Goal: Task Accomplishment & Management: Manage account settings

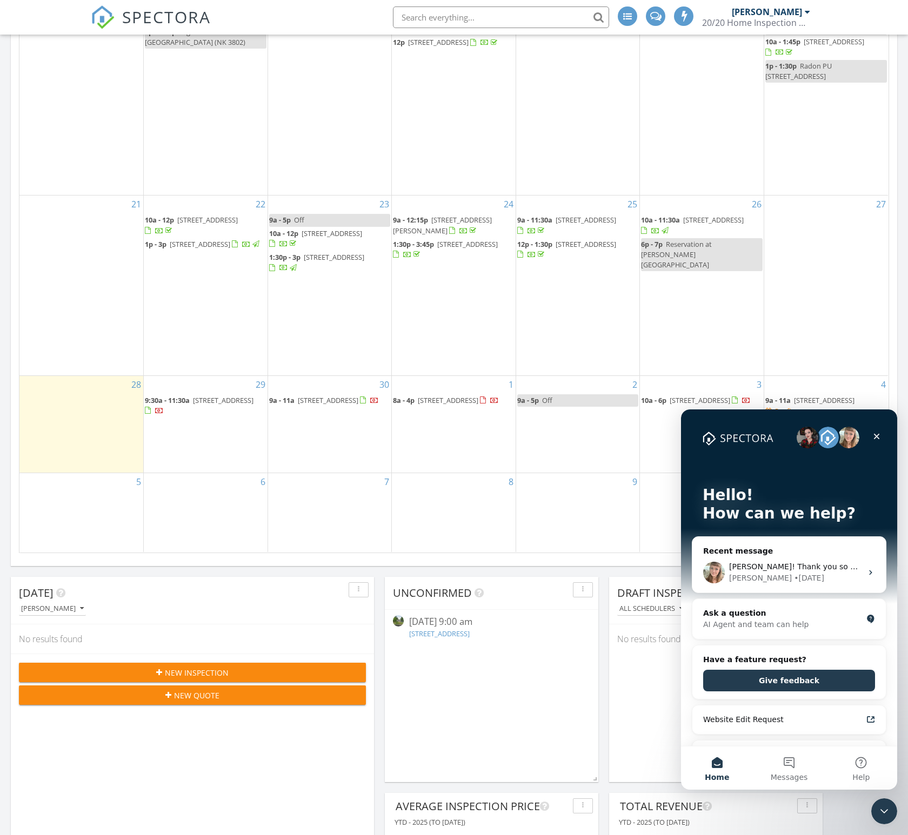
scroll to position [279, 0]
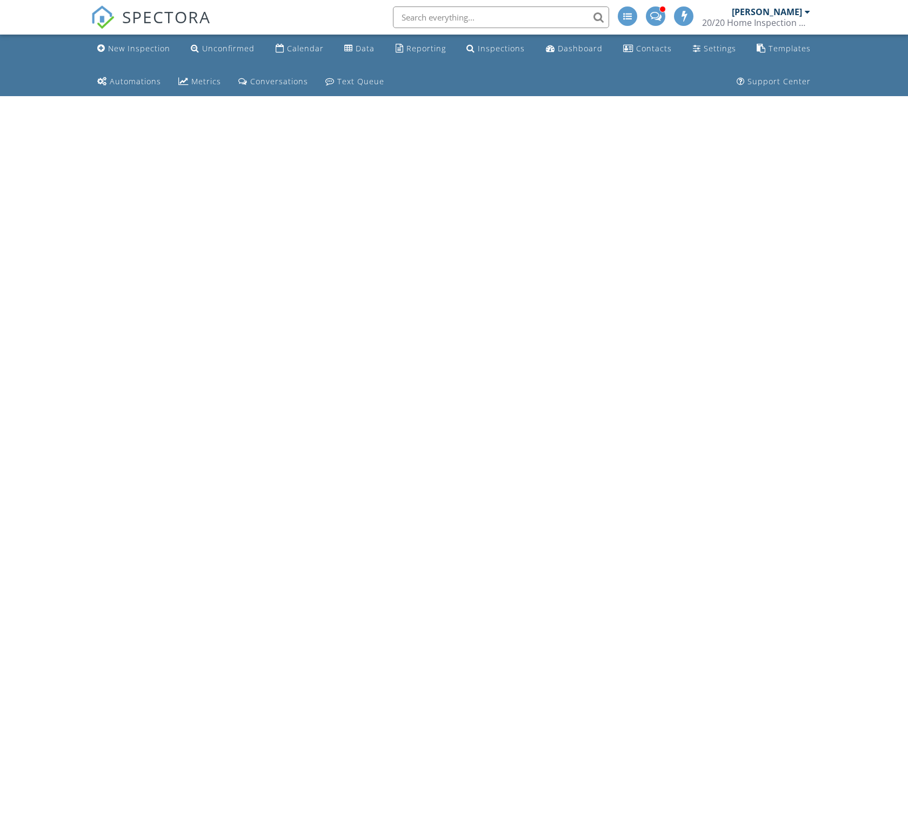
click at [877, 96] on html "SPECTORA [PERSON_NAME] 20/20 Home Inspection of NJ LLC Role: Inspector Change R…" at bounding box center [454, 48] width 908 height 96
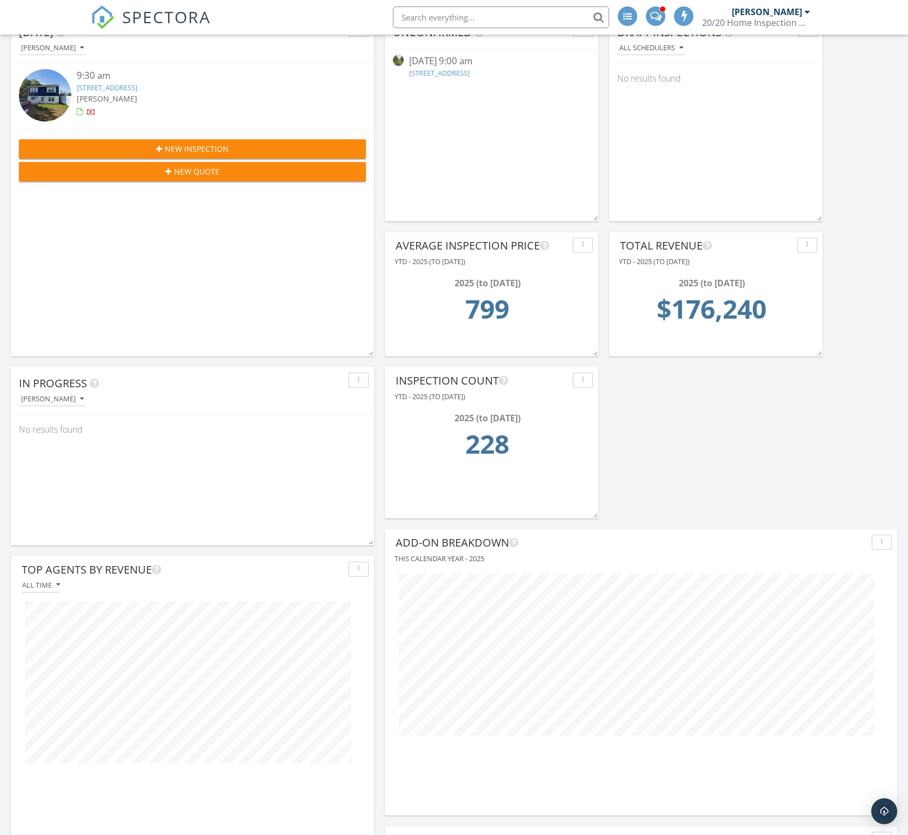
scroll to position [785, 0]
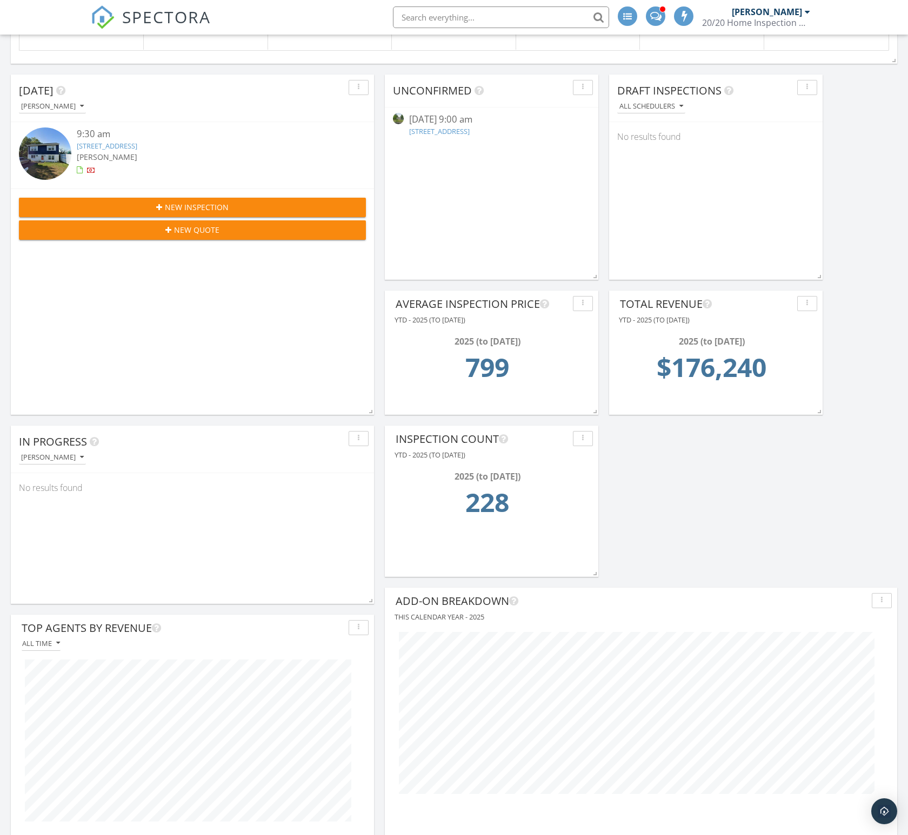
click at [812, 305] on button "button" at bounding box center [807, 303] width 20 height 15
click at [815, 325] on div "Edit" at bounding box center [832, 328] width 55 height 13
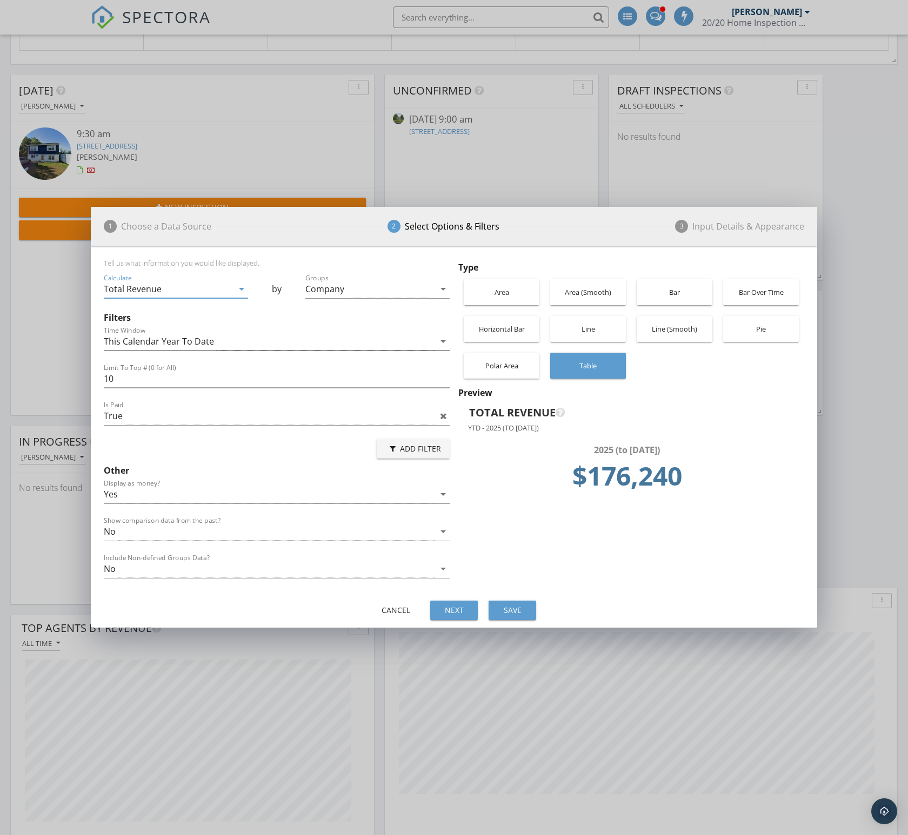
click at [214, 340] on div "This Calendar Year To Date" at bounding box center [269, 342] width 331 height 18
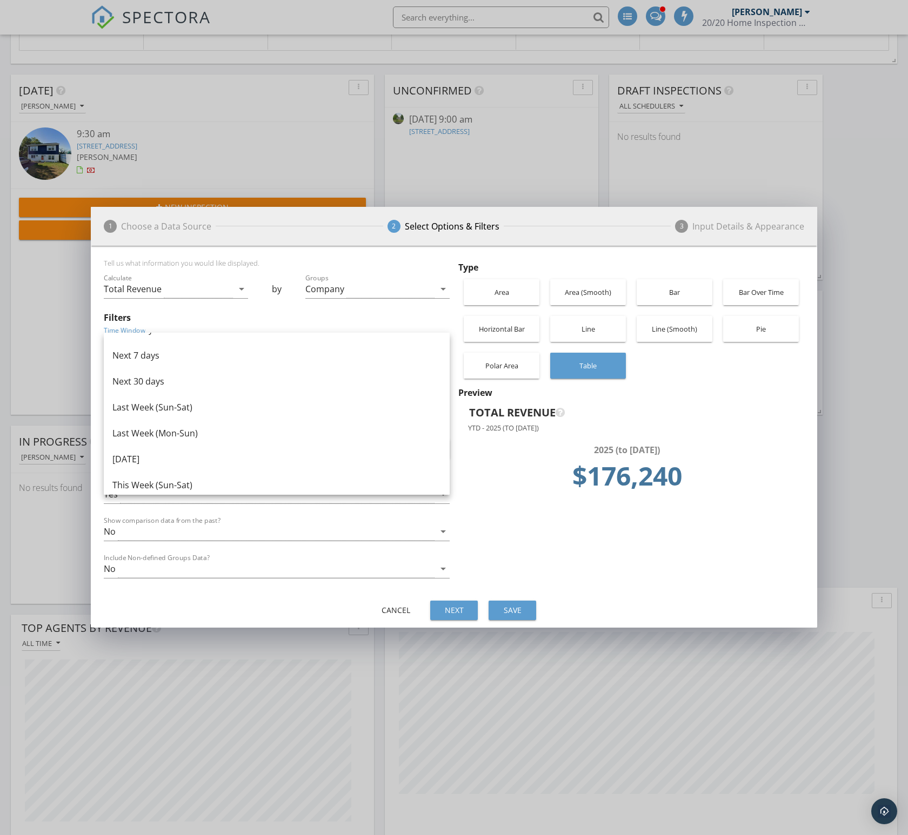
scroll to position [462, 0]
click at [151, 412] on div "Next 7 days" at bounding box center [276, 406] width 328 height 13
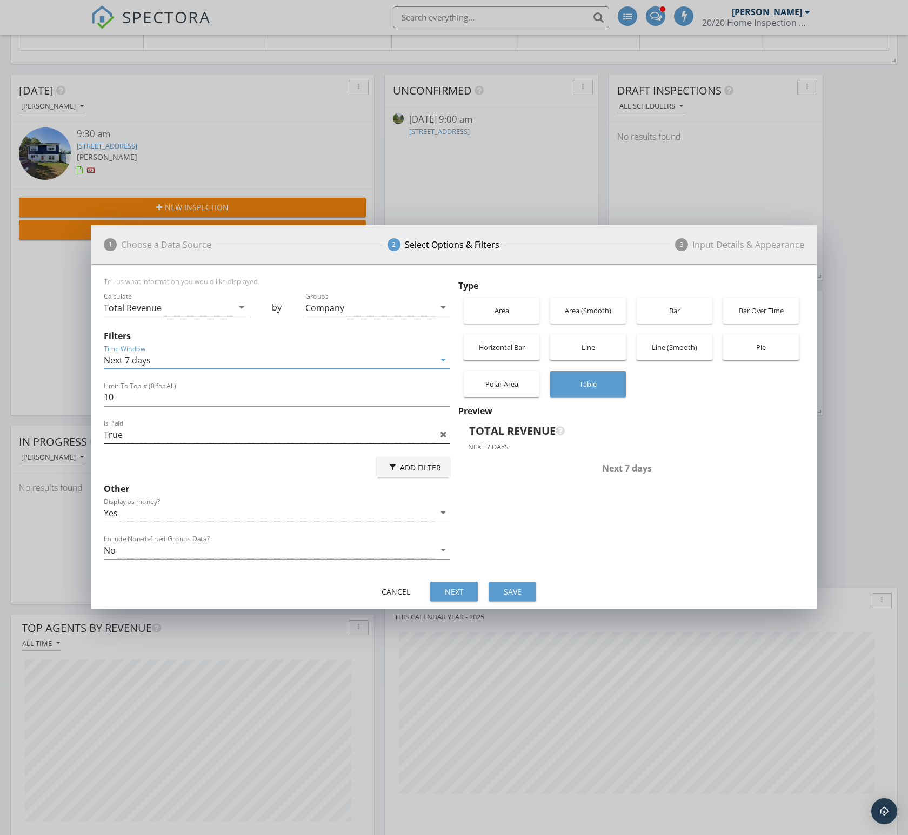
click at [122, 438] on div "True" at bounding box center [113, 435] width 19 height 10
click at [135, 473] on div "False" at bounding box center [276, 469] width 328 height 13
click at [194, 436] on div "False" at bounding box center [269, 435] width 331 height 18
click at [190, 441] on div "True" at bounding box center [276, 443] width 328 height 13
click at [153, 360] on div "Next 7 days" at bounding box center [269, 360] width 331 height 18
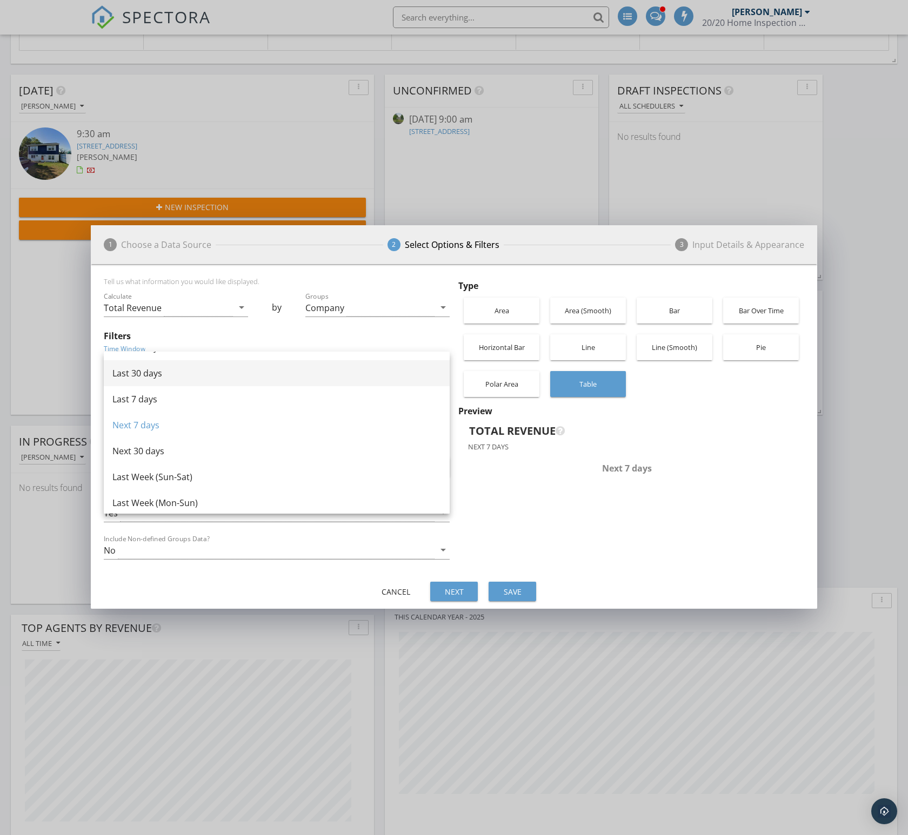
scroll to position [0, 0]
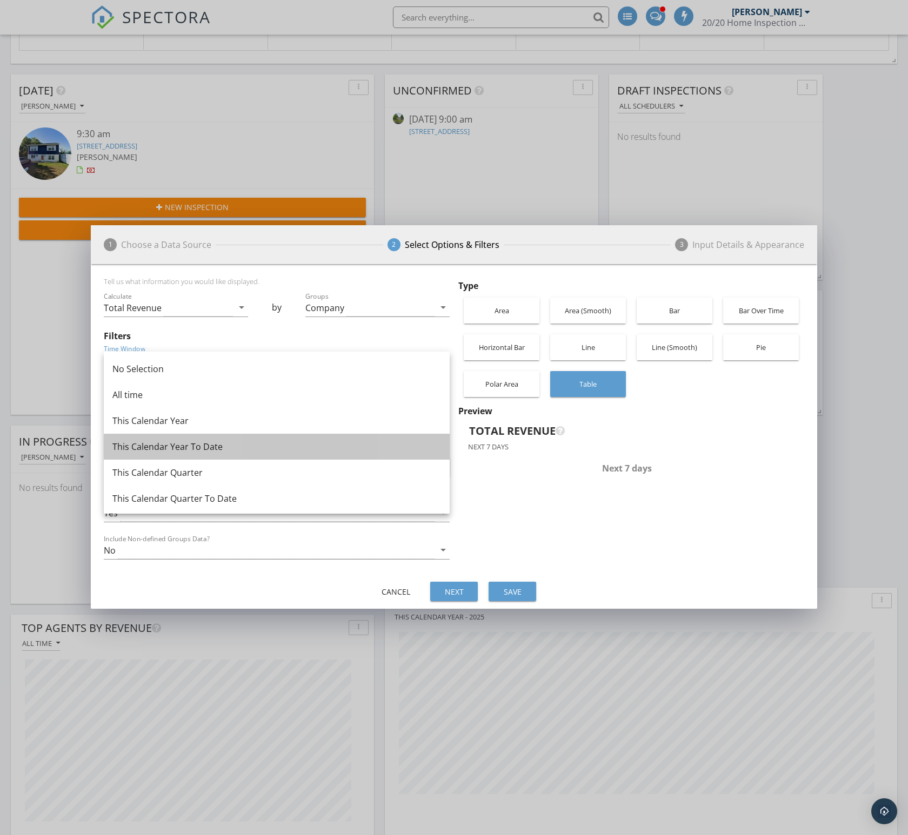
click at [180, 443] on div "This Calendar Year To Date" at bounding box center [276, 446] width 328 height 13
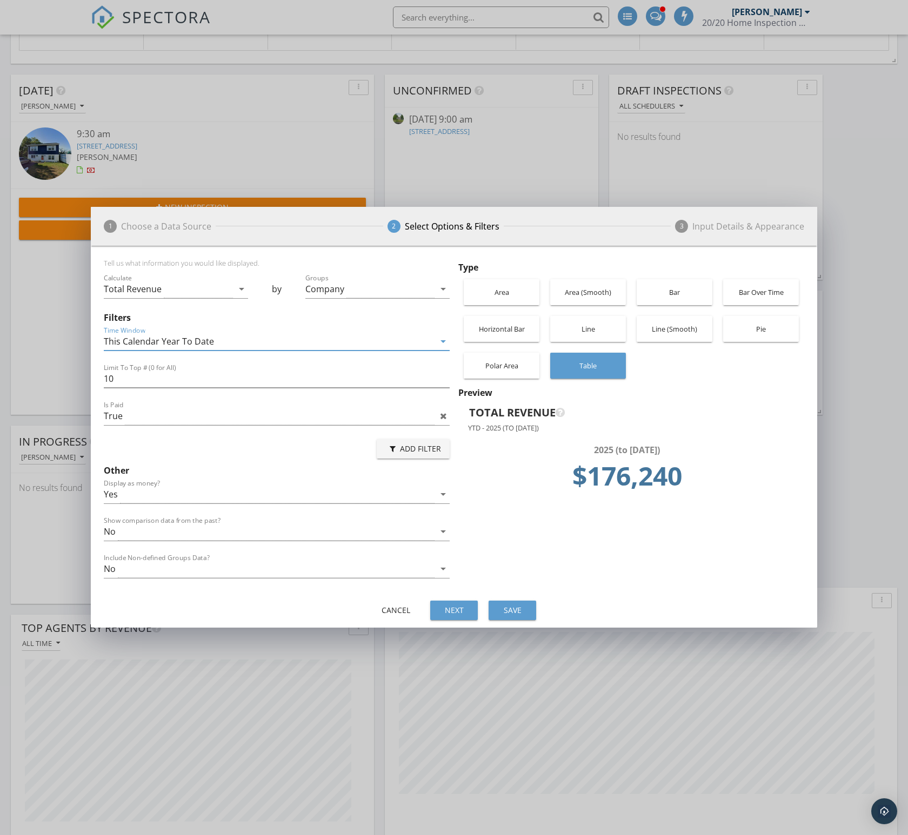
click at [147, 339] on div "This Calendar Year To Date" at bounding box center [159, 342] width 110 height 10
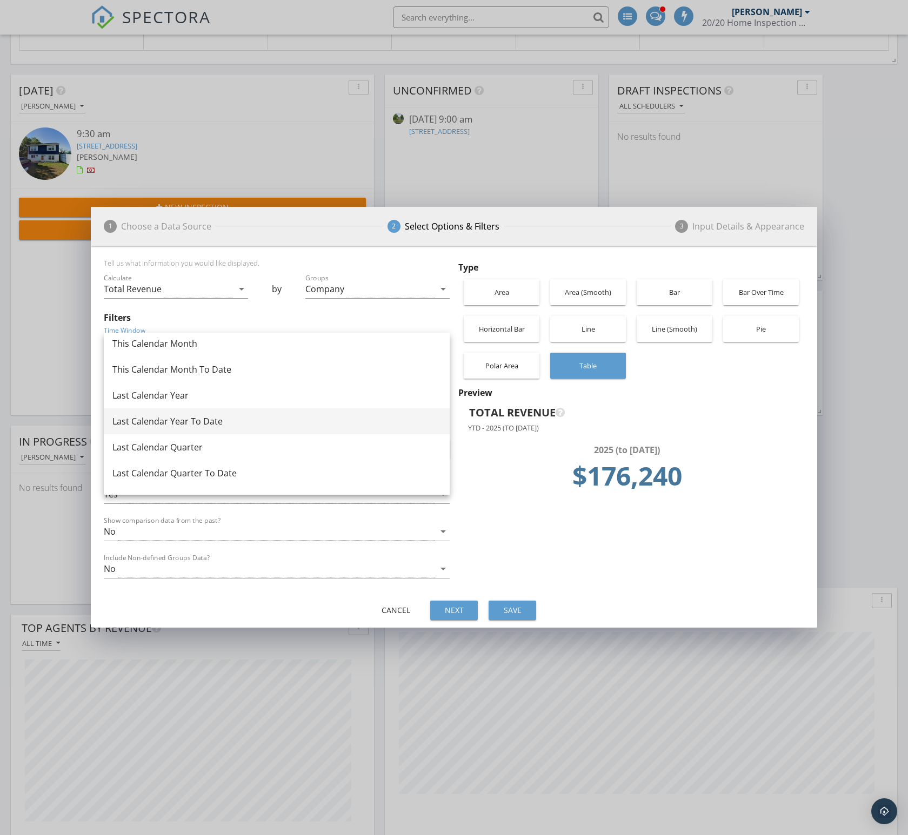
scroll to position [160, 0]
click at [176, 428] on div "Last Calendar Year To Date" at bounding box center [276, 422] width 328 height 13
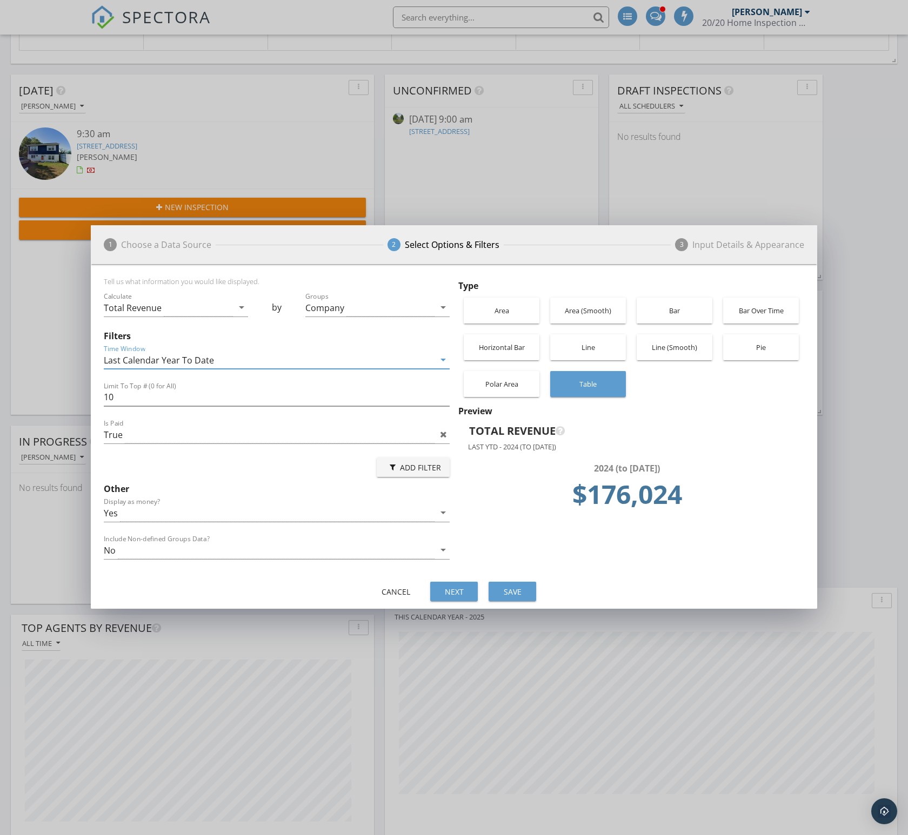
click at [211, 360] on div "Last Calendar Year To Date" at bounding box center [159, 360] width 110 height 10
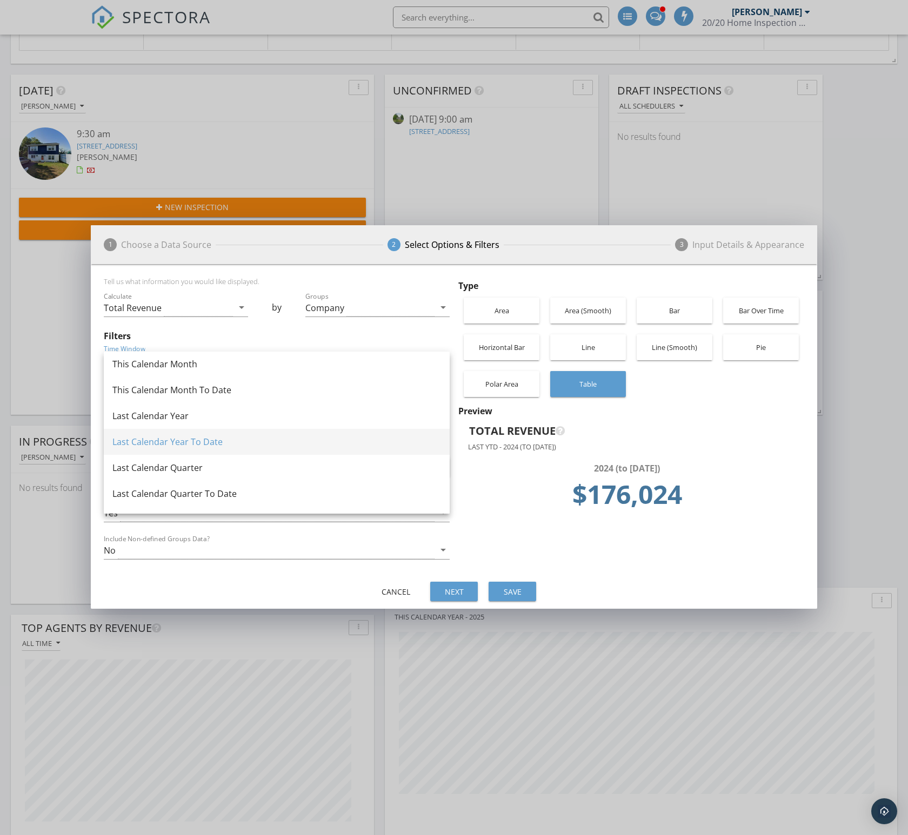
scroll to position [0, 0]
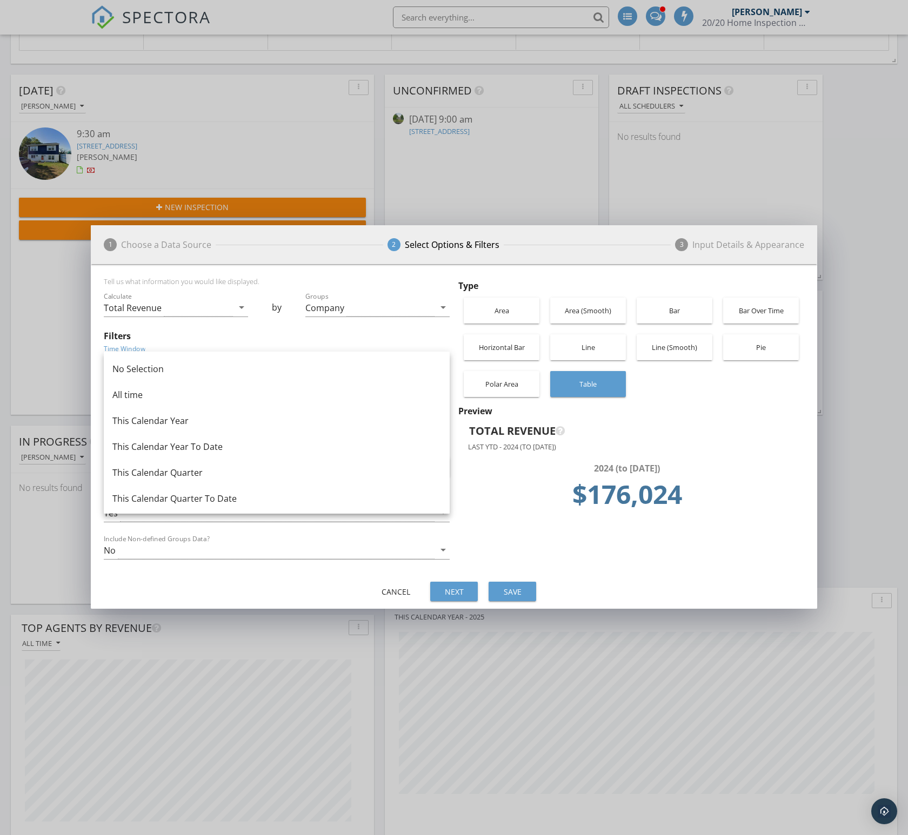
click at [200, 450] on div "This Calendar Year To Date" at bounding box center [276, 446] width 328 height 13
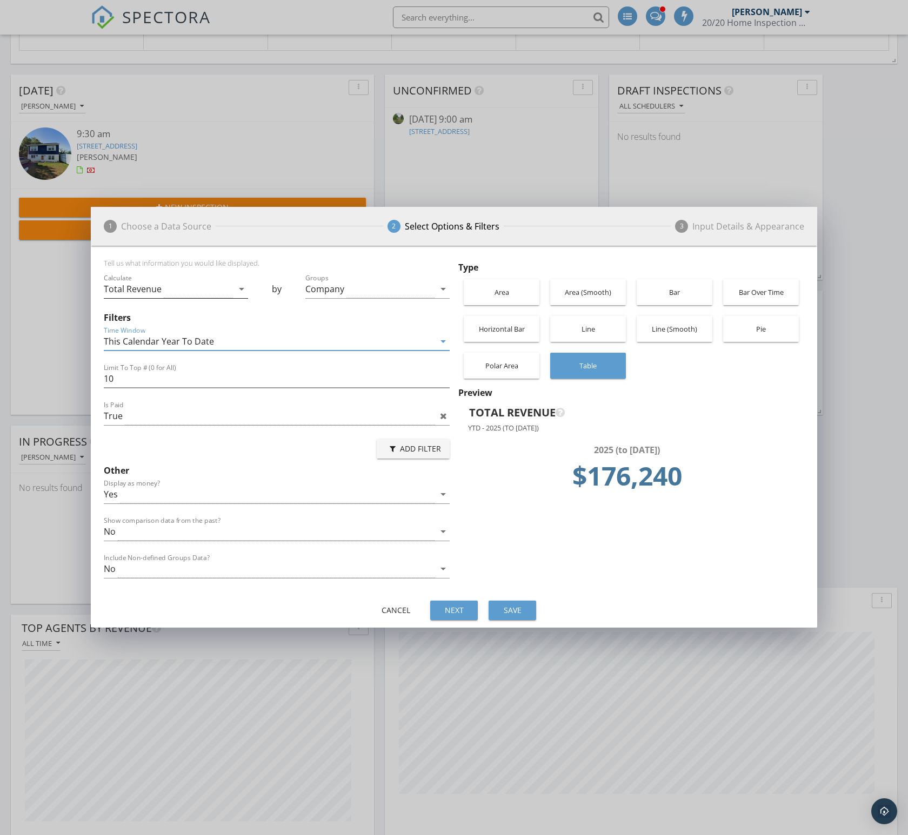
click at [178, 293] on div "Total Revenue" at bounding box center [168, 289] width 129 height 18
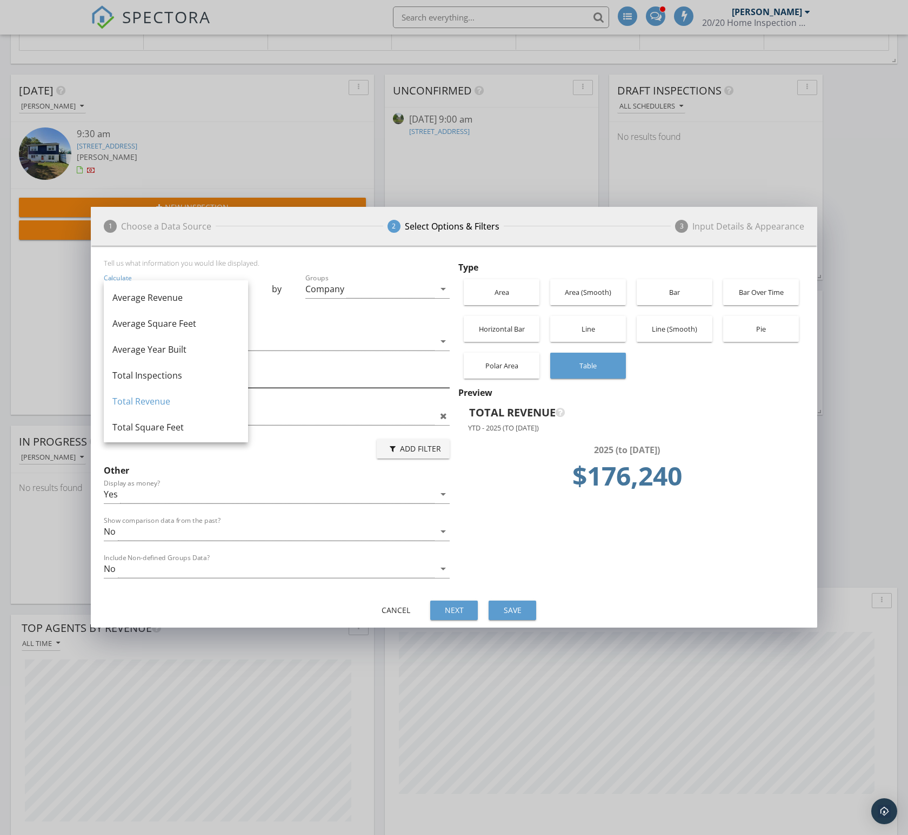
click at [154, 372] on div "Total Inspections" at bounding box center [175, 375] width 127 height 13
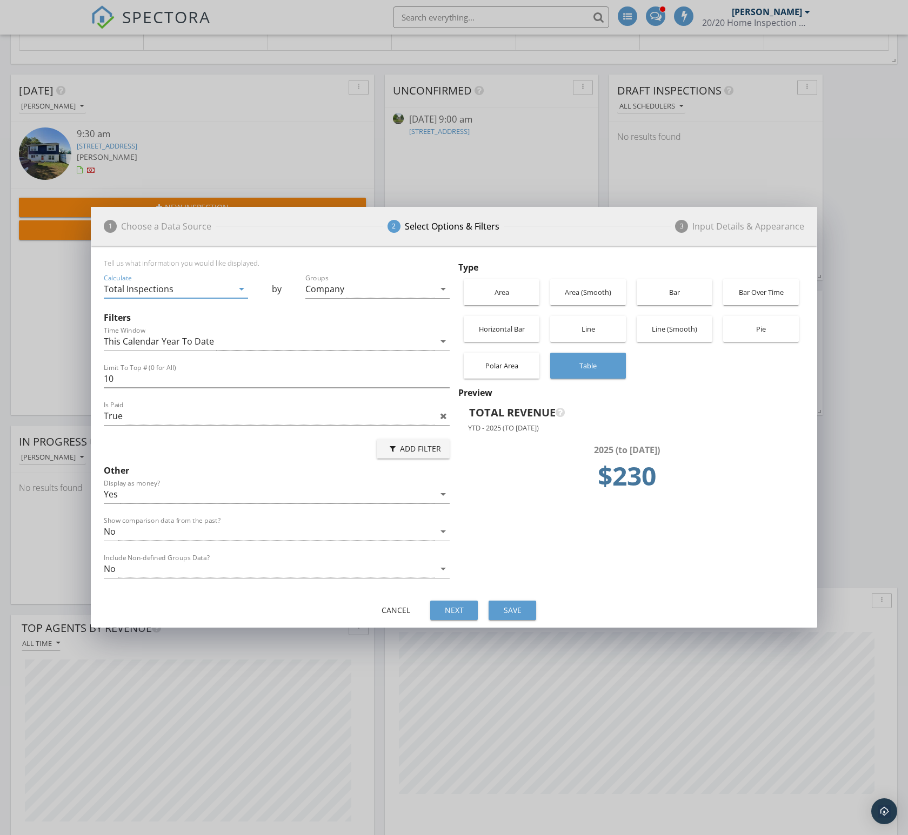
click at [138, 289] on div "Total Inspections" at bounding box center [139, 289] width 70 height 10
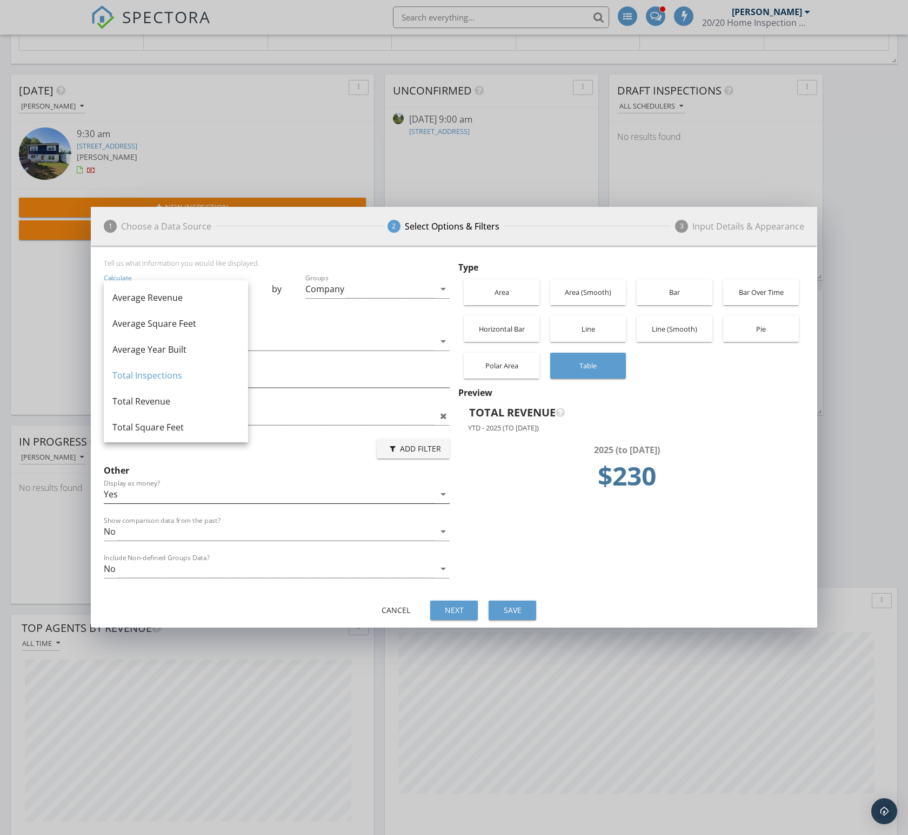
click at [300, 486] on div "Yes" at bounding box center [269, 495] width 331 height 18
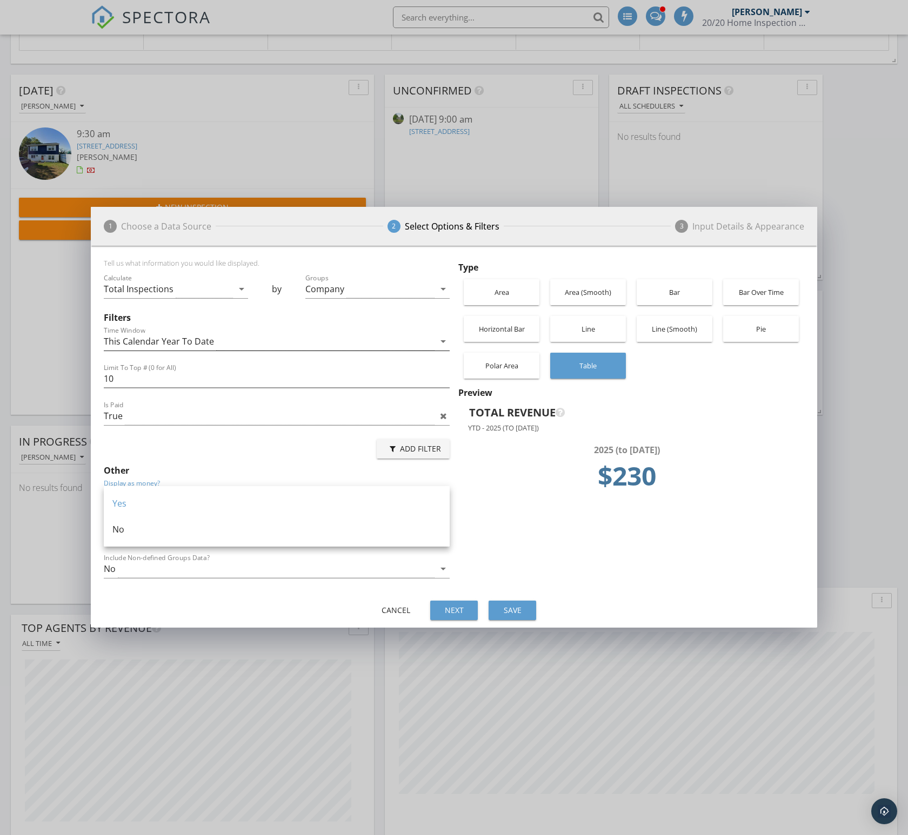
click at [144, 341] on div "This Calendar Year To Date" at bounding box center [159, 342] width 110 height 10
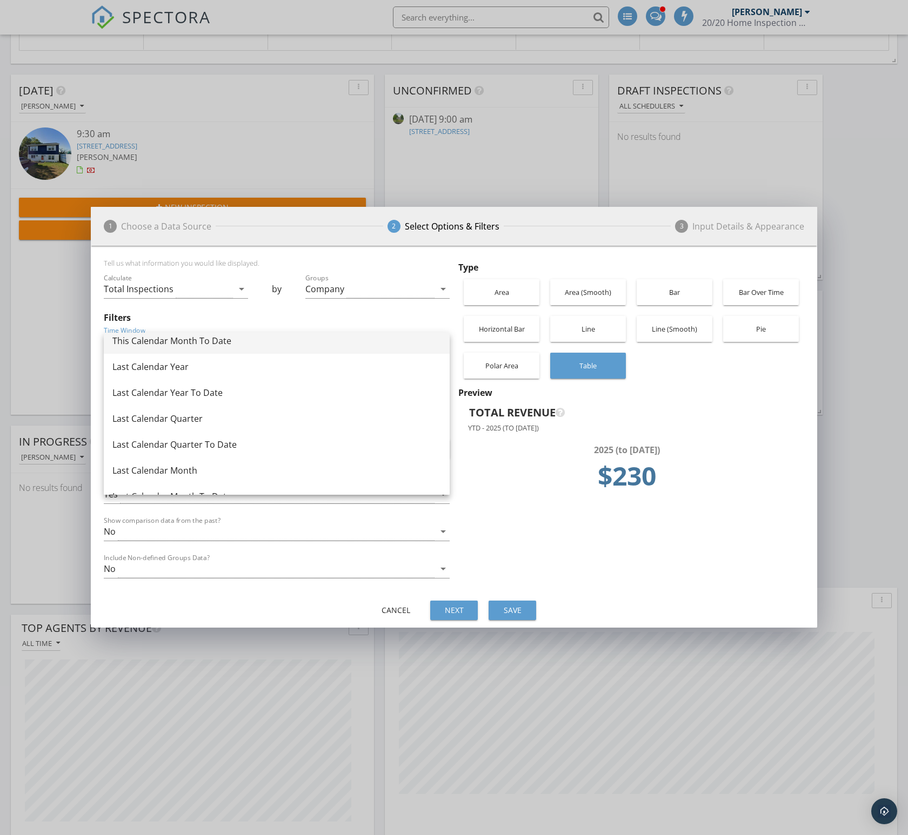
scroll to position [193, 0]
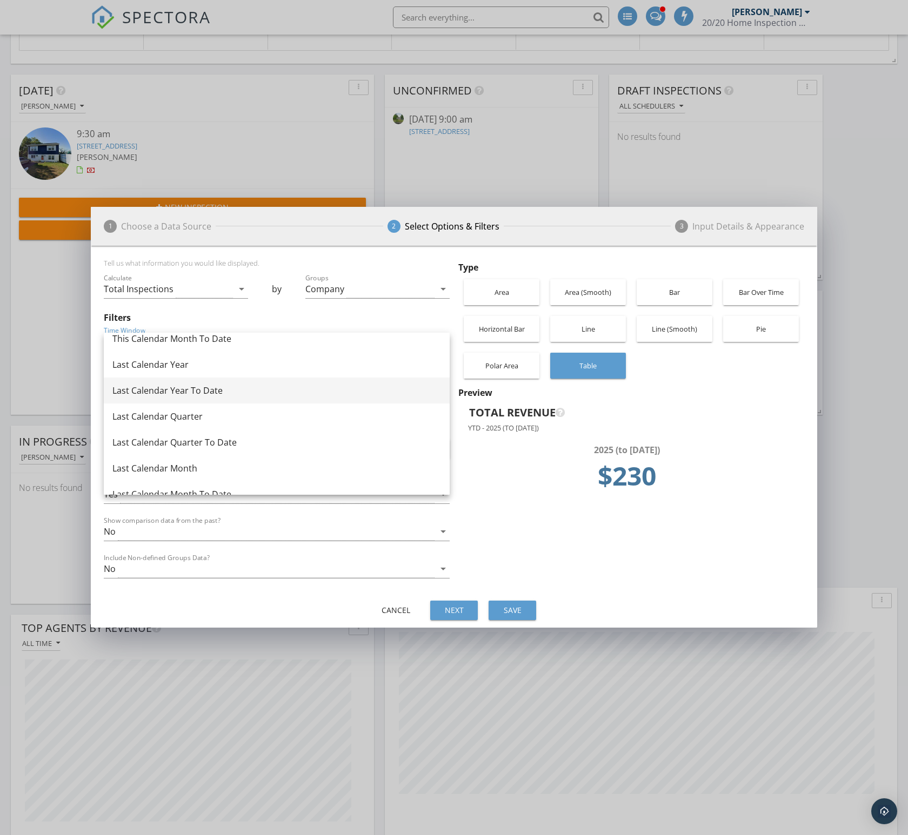
click at [136, 389] on div "Last Calendar Year To Date" at bounding box center [276, 390] width 328 height 13
